Goal: Information Seeking & Learning: Check status

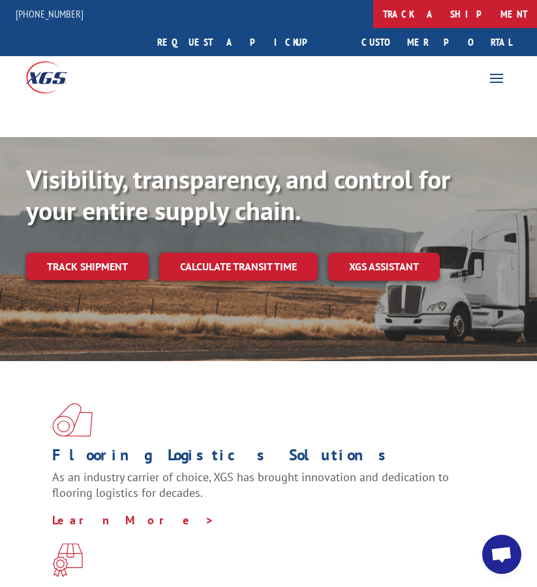
click at [373, 9] on link "track a shipment" at bounding box center [455, 14] width 164 height 28
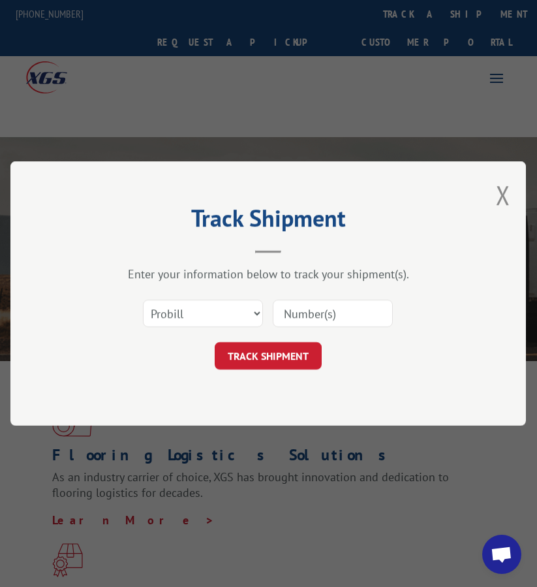
click at [294, 317] on input at bounding box center [333, 313] width 120 height 27
paste input "FPX00327552"
type input "FPX00327552"
drag, startPoint x: 225, startPoint y: 315, endPoint x: 215, endPoint y: 317, distance: 9.3
click at [223, 315] on select "Select category... Probill BOL PO" at bounding box center [203, 313] width 120 height 27
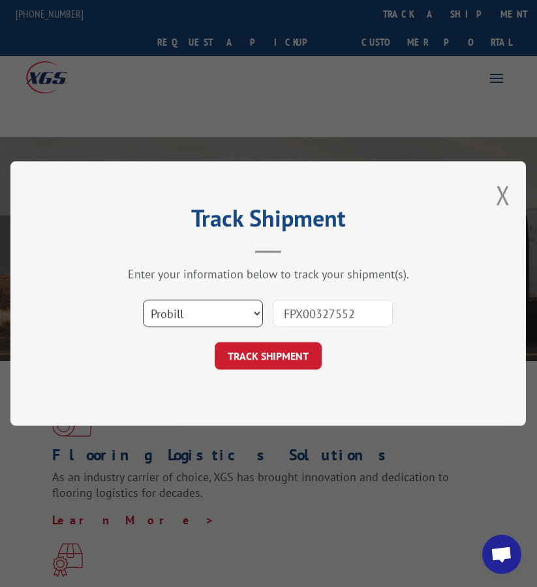
select select "bol"
click at [143, 300] on select "Select category... Probill BOL PO" at bounding box center [203, 313] width 120 height 27
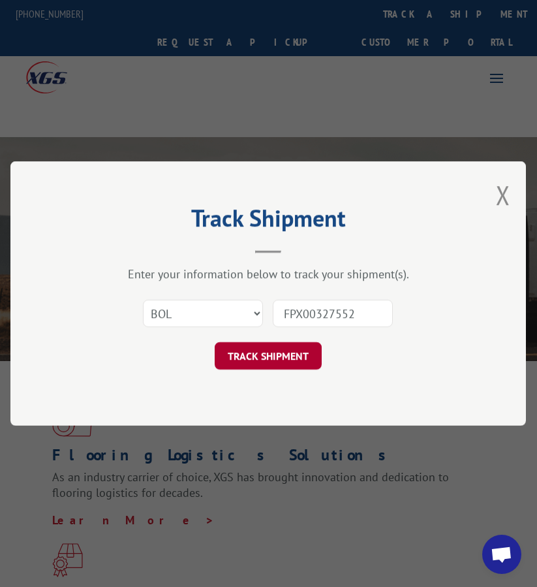
click at [261, 350] on button "TRACK SHIPMENT" at bounding box center [268, 355] width 107 height 27
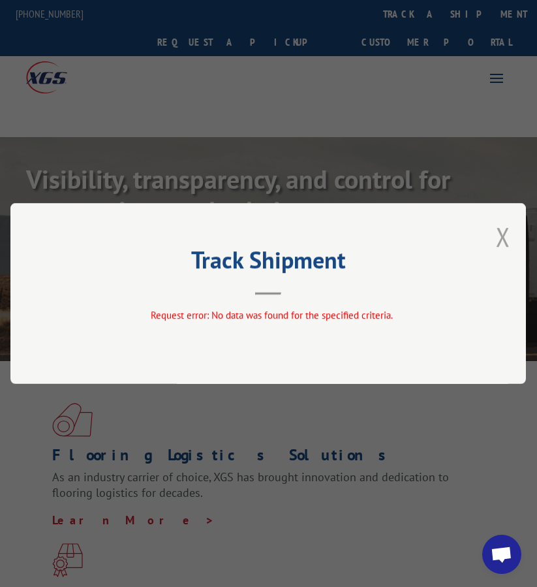
click at [505, 230] on button "Close modal" at bounding box center [503, 236] width 14 height 35
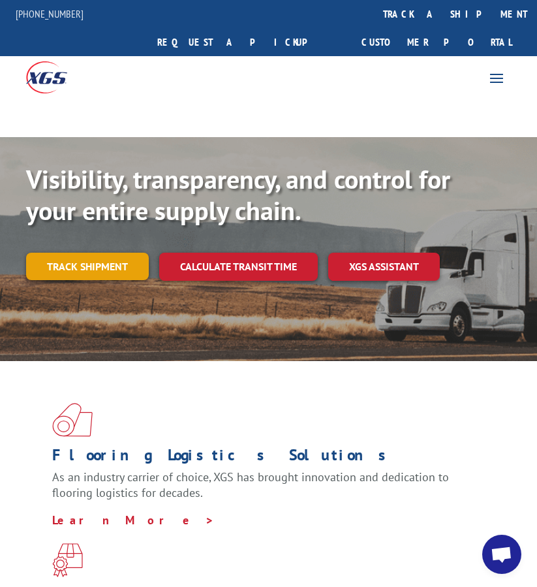
click at [86, 253] on link "Track shipment" at bounding box center [87, 266] width 123 height 27
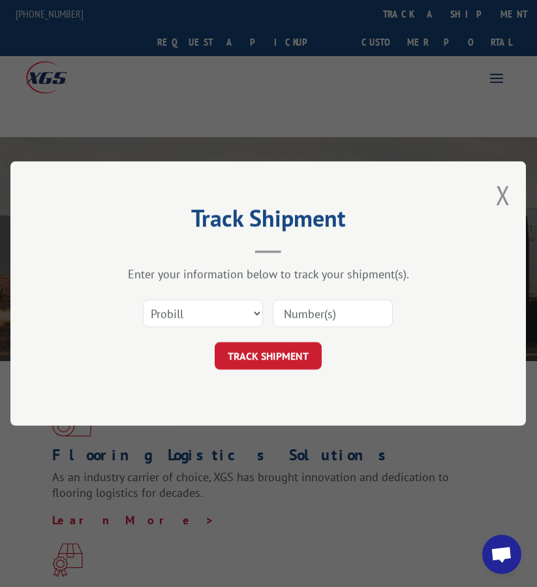
click at [343, 317] on input at bounding box center [333, 313] width 120 height 27
paste input "FPX00327584"
type input "FPX00327584"
click at [219, 309] on select "Select category... Probill BOL PO" at bounding box center [203, 313] width 120 height 27
select select "bol"
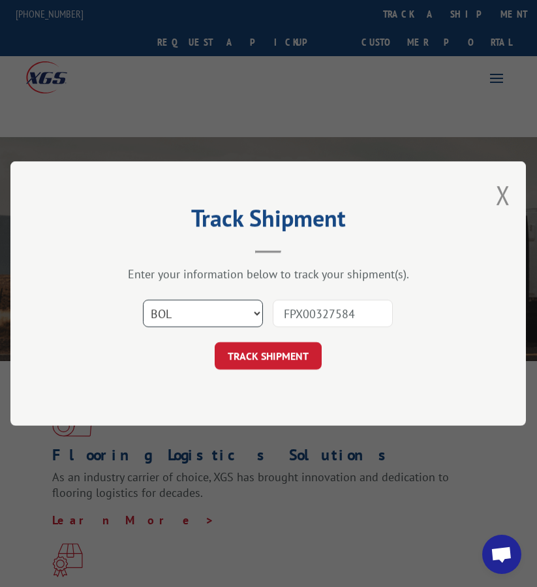
click at [143, 300] on select "Select category... Probill BOL PO" at bounding box center [203, 313] width 120 height 27
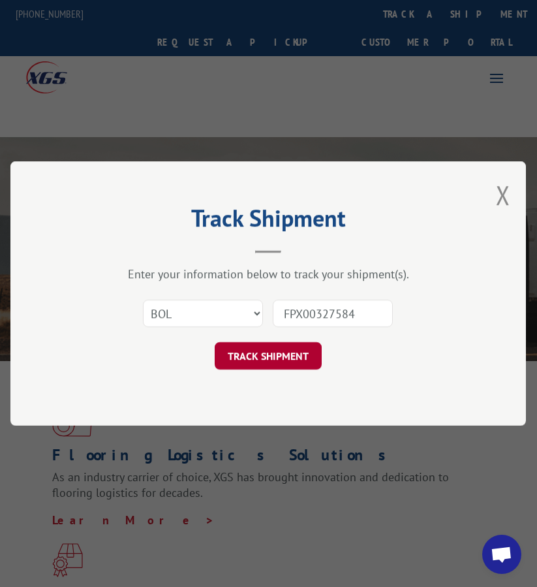
click at [286, 356] on button "TRACK SHIPMENT" at bounding box center [268, 355] width 107 height 27
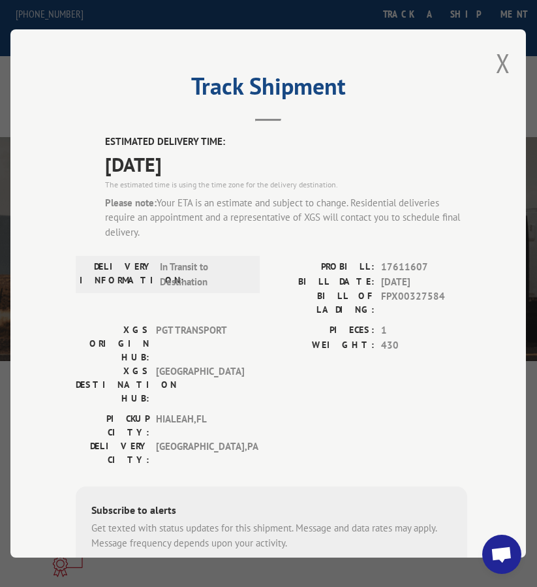
click at [396, 260] on span "17611607" at bounding box center [425, 267] width 86 height 15
copy span "17611607"
click at [487, 65] on div "Track Shipment ESTIMATED DELIVERY TIME: [DATE] The estimated time is using the …" at bounding box center [268, 293] width 516 height 528
click at [500, 48] on button "Close modal" at bounding box center [503, 63] width 14 height 35
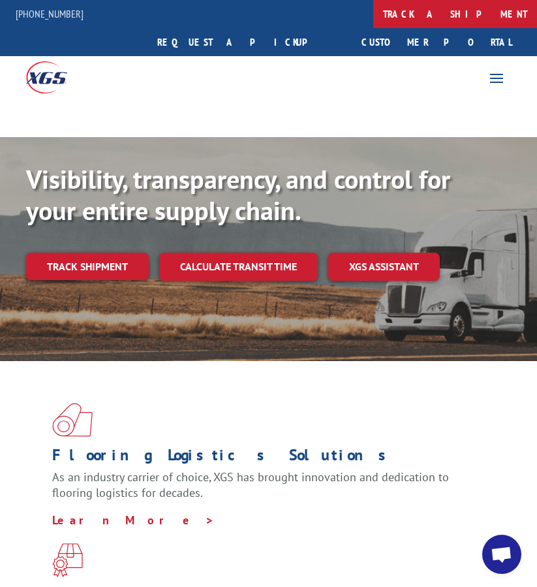
click at [373, 9] on link "track a shipment" at bounding box center [455, 14] width 164 height 28
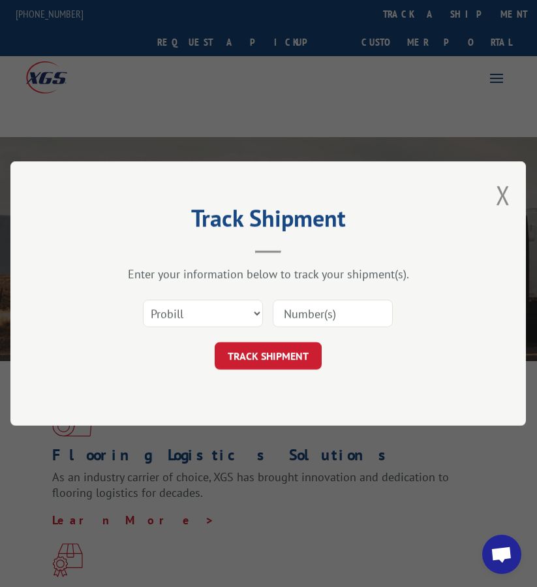
click at [338, 299] on div at bounding box center [333, 313] width 120 height 30
click at [330, 322] on input at bounding box center [333, 313] width 120 height 27
paste input "FPX00327674"
type input "FPX00327674"
click at [225, 326] on select "Select category... Probill BOL PO" at bounding box center [203, 313] width 120 height 27
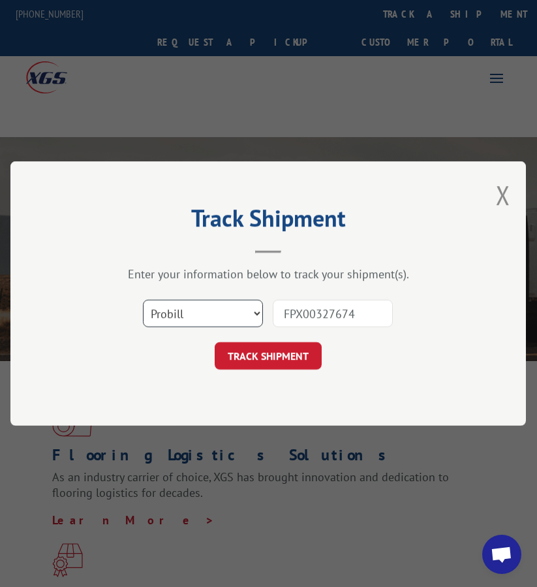
select select "bol"
click at [143, 300] on select "Select category... Probill BOL PO" at bounding box center [203, 313] width 120 height 27
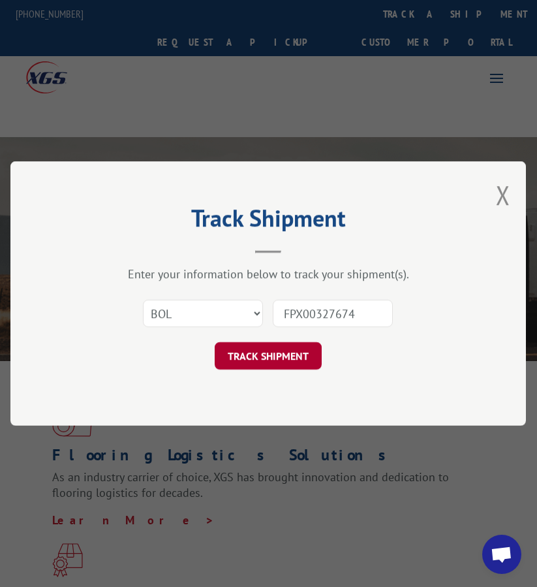
click at [275, 351] on button "TRACK SHIPMENT" at bounding box center [268, 355] width 107 height 27
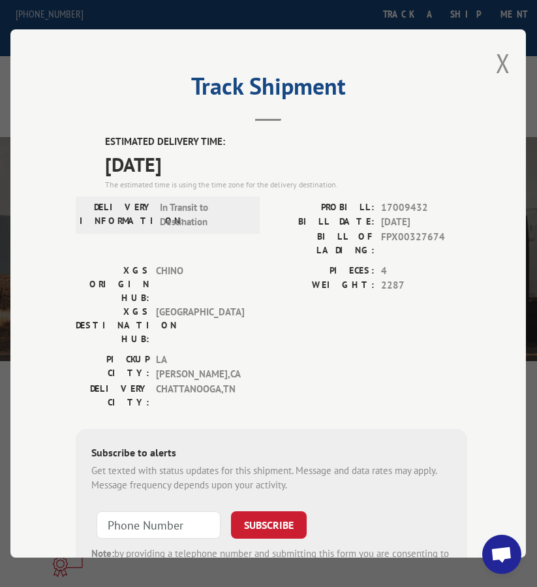
click at [411, 206] on span "17009432" at bounding box center [425, 207] width 86 height 15
copy span "17009432"
click at [496, 62] on button "Close modal" at bounding box center [503, 63] width 14 height 35
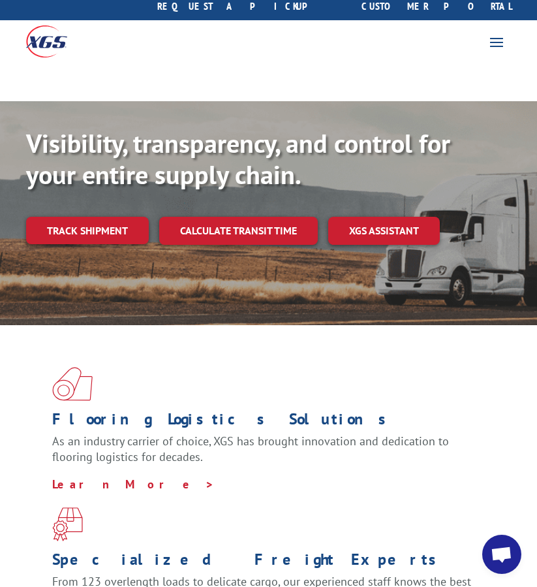
scroll to position [392, 0]
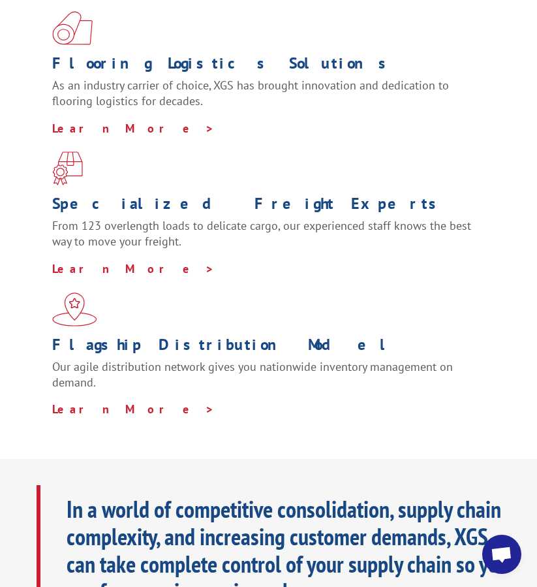
click at [499, 556] on span "Open chat" at bounding box center [502, 556] width 22 height 18
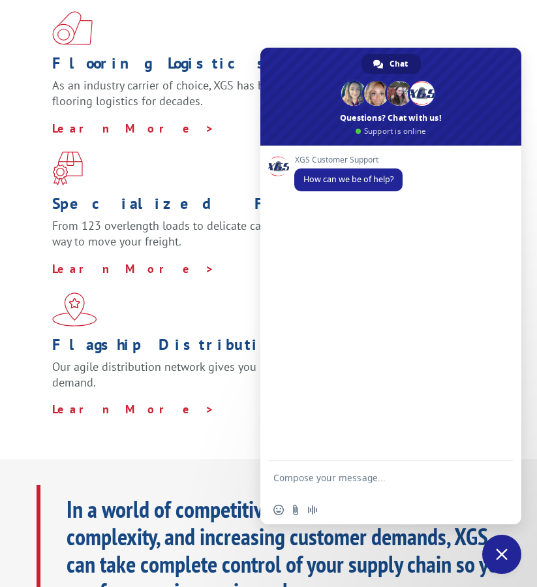
click at [379, 482] on textarea "Compose your message..." at bounding box center [377, 484] width 206 height 24
paste textarea "i just need to know if this shipment was picked up"
click at [349, 482] on textarea "i just need to know if this shipment was picked up" at bounding box center [377, 477] width 206 height 35
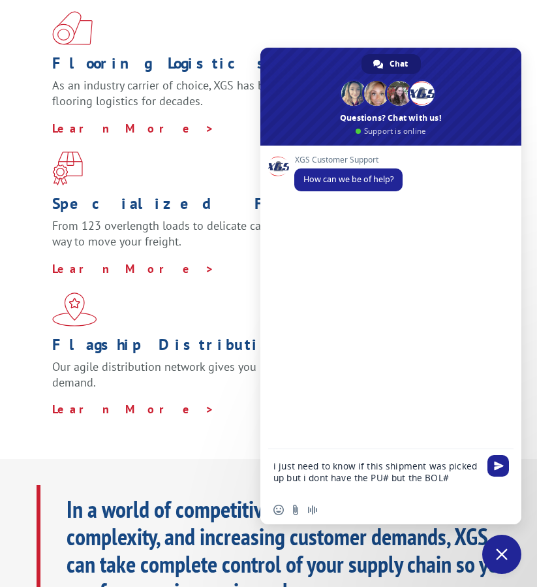
click at [319, 479] on textarea "i just need to know if this shipment was picked up but i dont have the PU# but …" at bounding box center [377, 477] width 206 height 35
click at [459, 475] on textarea "i just need to know if this shipment was picked up but i don't have the PU# but…" at bounding box center [377, 477] width 206 height 35
paste textarea "FPX00327552"
drag, startPoint x: 288, startPoint y: 479, endPoint x: 375, endPoint y: 489, distance: 88.1
click at [375, 489] on textarea "i just need to know if this shipment was picked up but i don't have the PU# but…" at bounding box center [377, 477] width 206 height 35
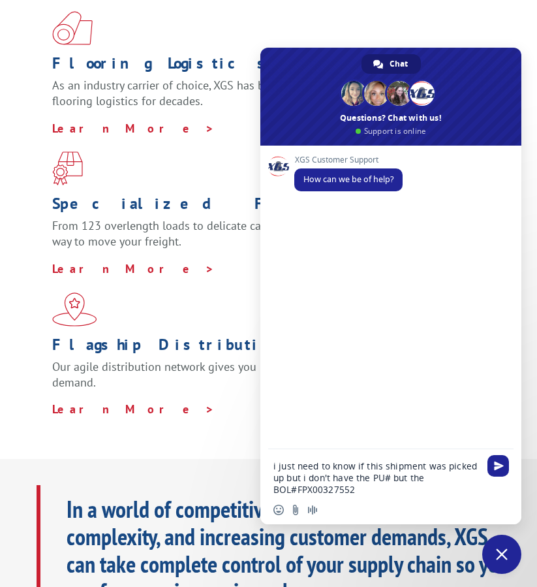
type textarea "i just need to know if this shipment was picked up"
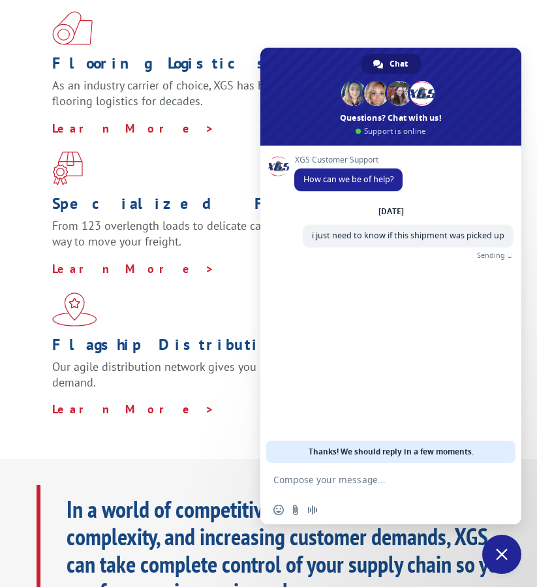
paste textarea "PU00065545"
type textarea "PU00065545"
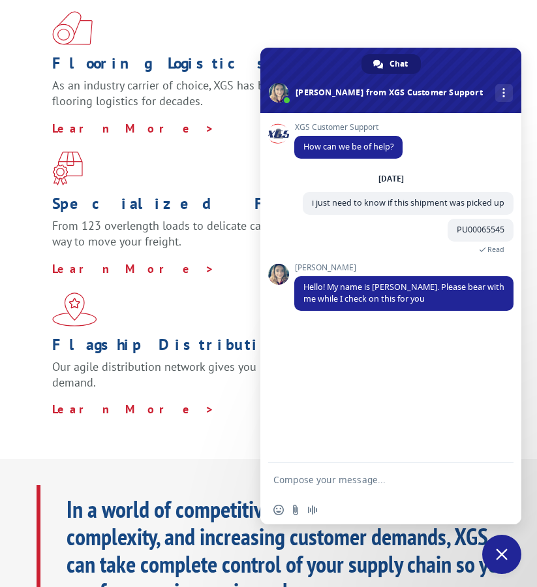
click at [347, 473] on form at bounding box center [377, 480] width 206 height 35
click at [348, 488] on form at bounding box center [377, 480] width 206 height 35
click at [348, 483] on textarea "Compose your message..." at bounding box center [377, 480] width 206 height 12
type textarea "Thanks"
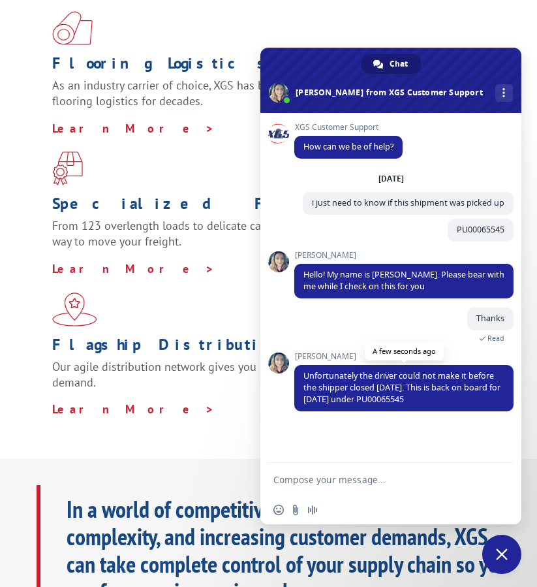
click at [385, 404] on span "Unfortunately the driver could not make it before the shipper closed [DATE]. Th…" at bounding box center [402, 387] width 197 height 35
copy span "PU00065545"
click at [358, 471] on form at bounding box center [377, 480] width 206 height 35
click at [370, 478] on textarea "Compose your message..." at bounding box center [377, 480] width 206 height 12
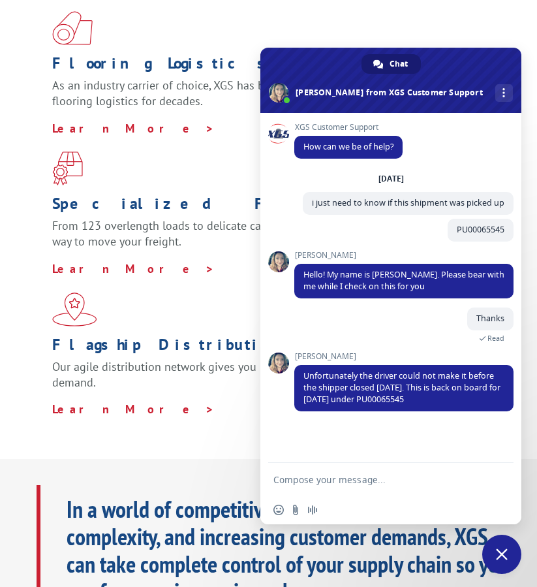
paste textarea "thank you very much for your help, have a good day."
type textarea "thank you very much for your help, have a good day."
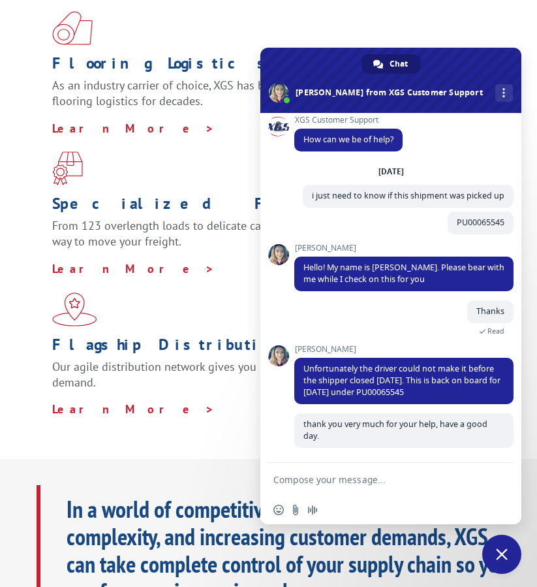
scroll to position [19, 0]
click at [494, 522] on div "Insert an emoji Send a file Audio message" at bounding box center [391, 510] width 261 height 29
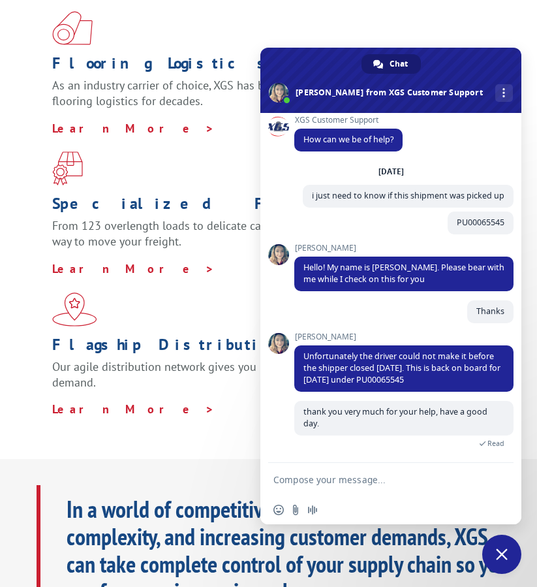
click at [499, 561] on span "Close chat" at bounding box center [502, 554] width 39 height 39
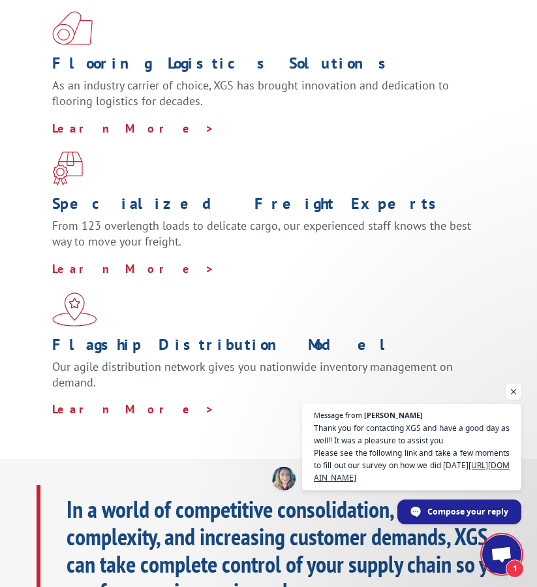
scroll to position [34, 0]
click at [513, 388] on span "Open chat" at bounding box center [514, 392] width 16 height 16
